Goal: Information Seeking & Learning: Learn about a topic

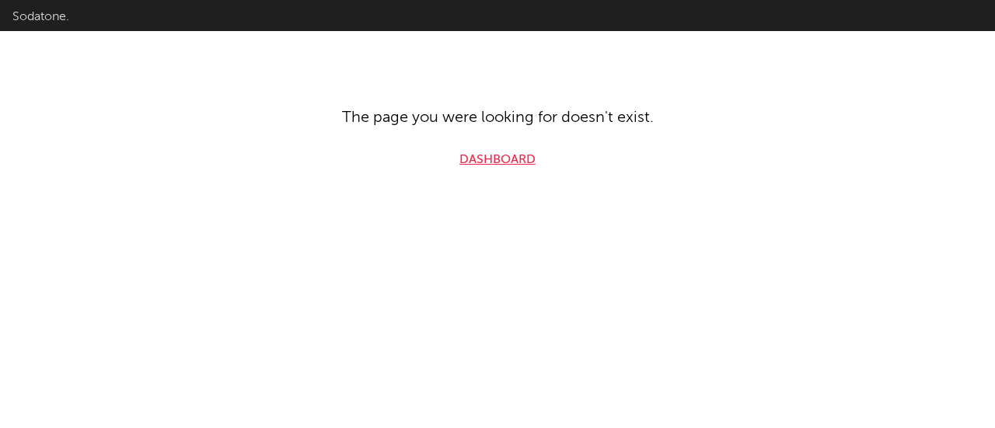
click at [497, 157] on link "Dashboard" at bounding box center [497, 160] width 76 height 19
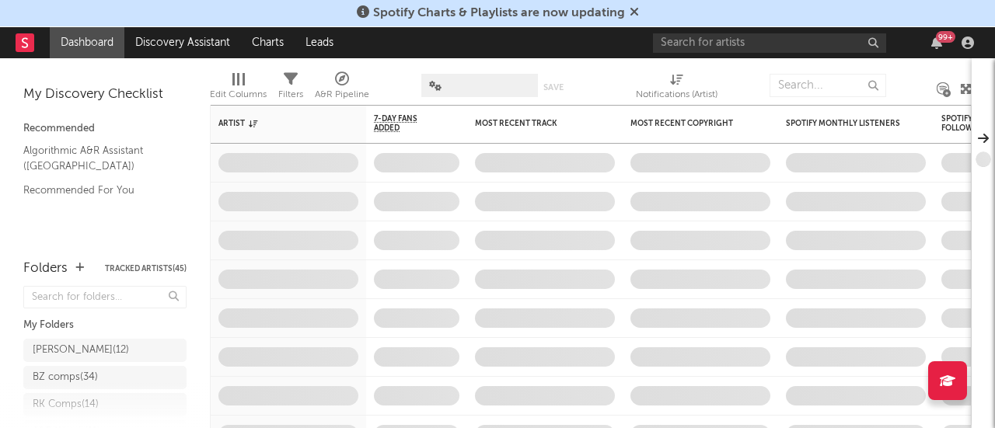
click at [712, 12] on div "Spotify Charts & Playlists are now updating" at bounding box center [497, 13] width 995 height 27
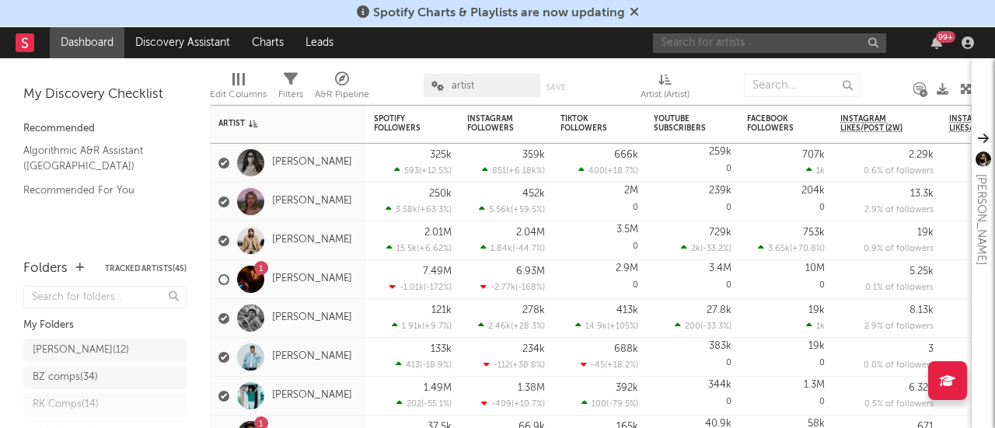
click at [706, 41] on input "text" at bounding box center [769, 42] width 233 height 19
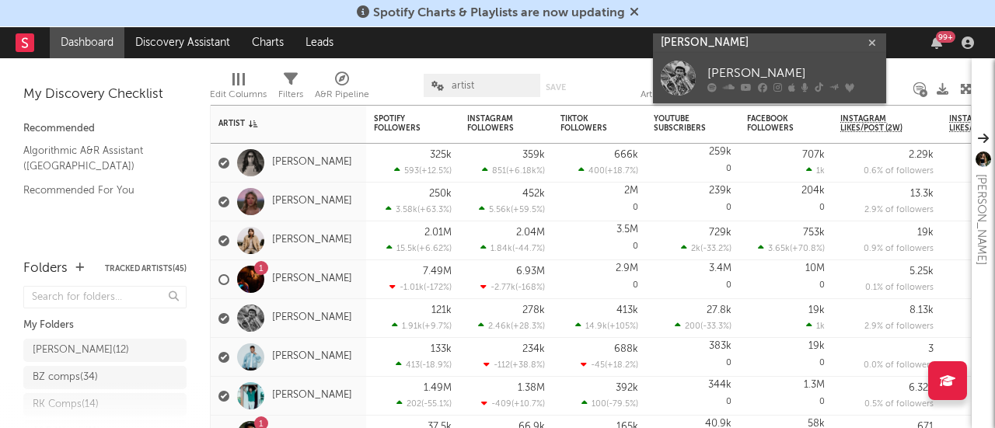
type input "[PERSON_NAME]"
click at [715, 75] on div "[PERSON_NAME]" at bounding box center [792, 74] width 171 height 19
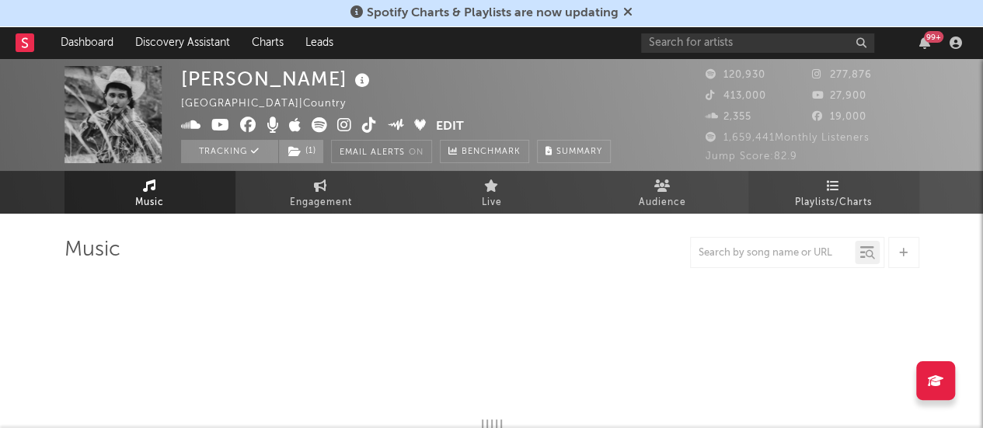
click at [805, 195] on span "Playlists/Charts" at bounding box center [833, 203] width 77 height 19
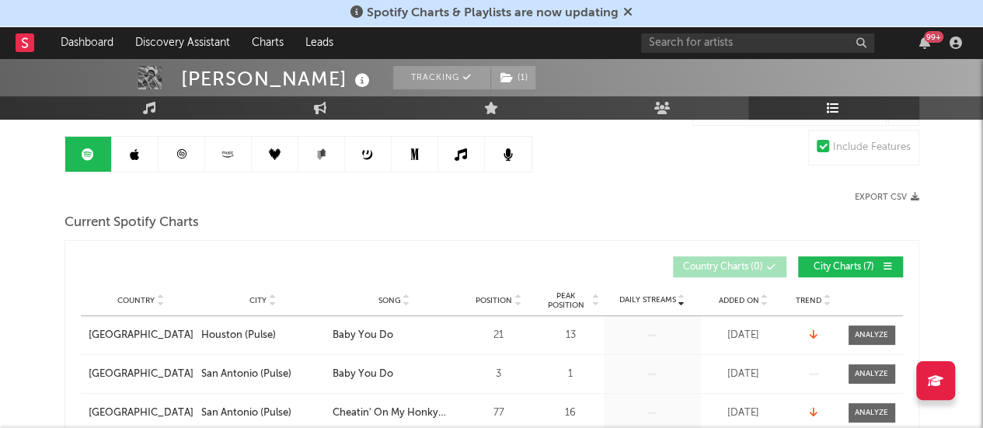
scroll to position [123, 0]
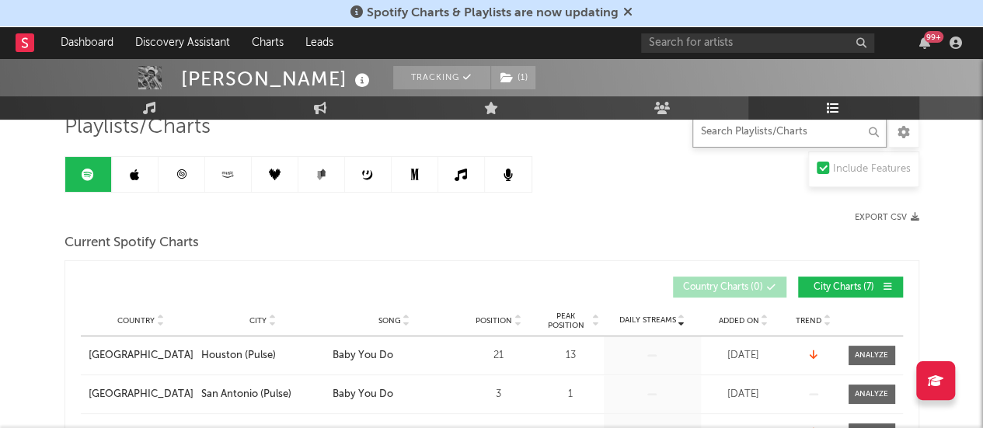
click at [729, 136] on input "text" at bounding box center [790, 132] width 194 height 31
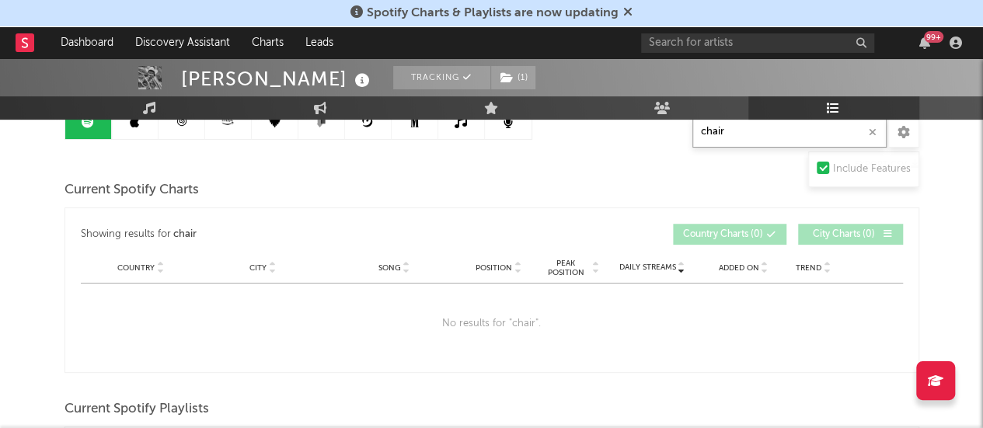
scroll to position [175, 0]
type input "chair"
click at [131, 130] on link at bounding box center [135, 122] width 47 height 35
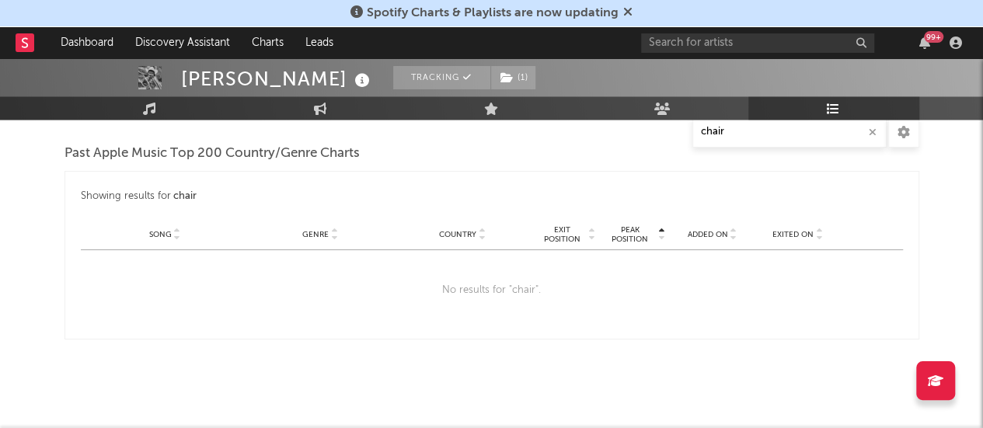
scroll to position [1295, 0]
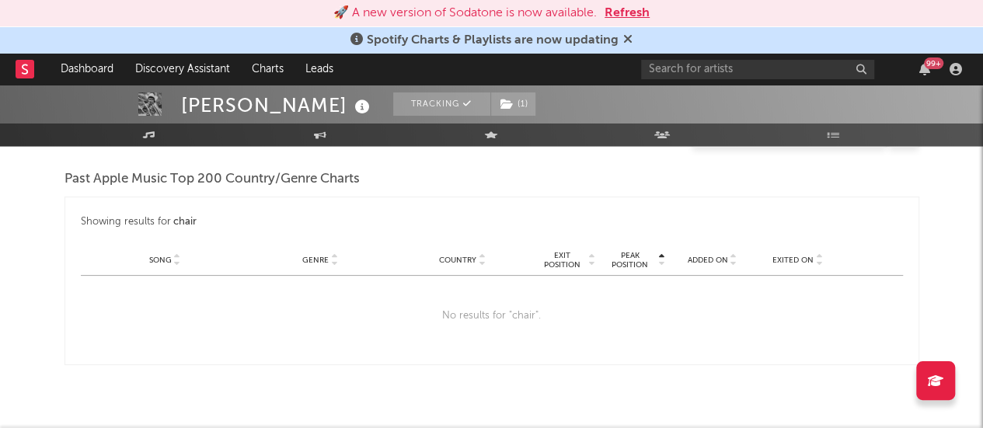
click at [627, 9] on button "Refresh" at bounding box center [627, 13] width 45 height 19
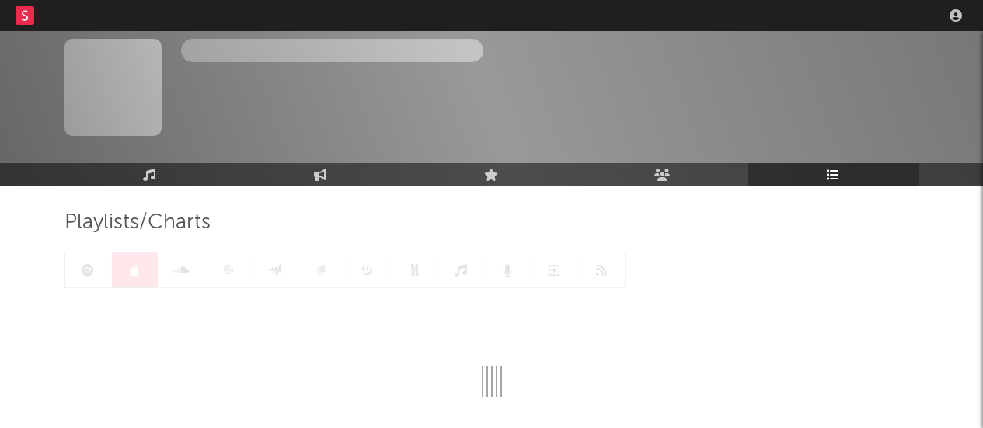
scroll to position [116, 0]
